Goal: Transaction & Acquisition: Purchase product/service

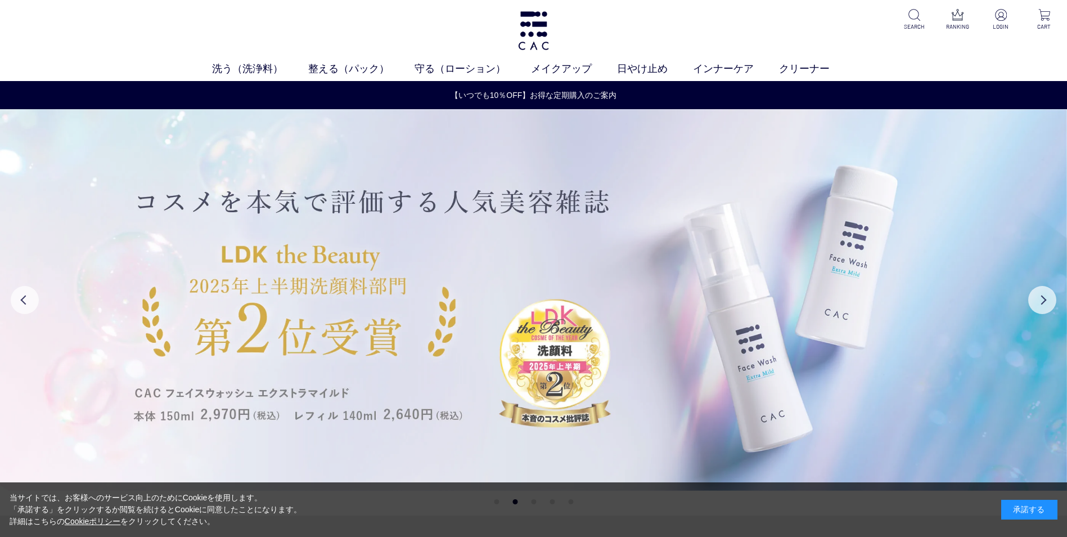
click at [667, 452] on img at bounding box center [533, 299] width 1067 height 381
